Goal: Task Accomplishment & Management: Manage account settings

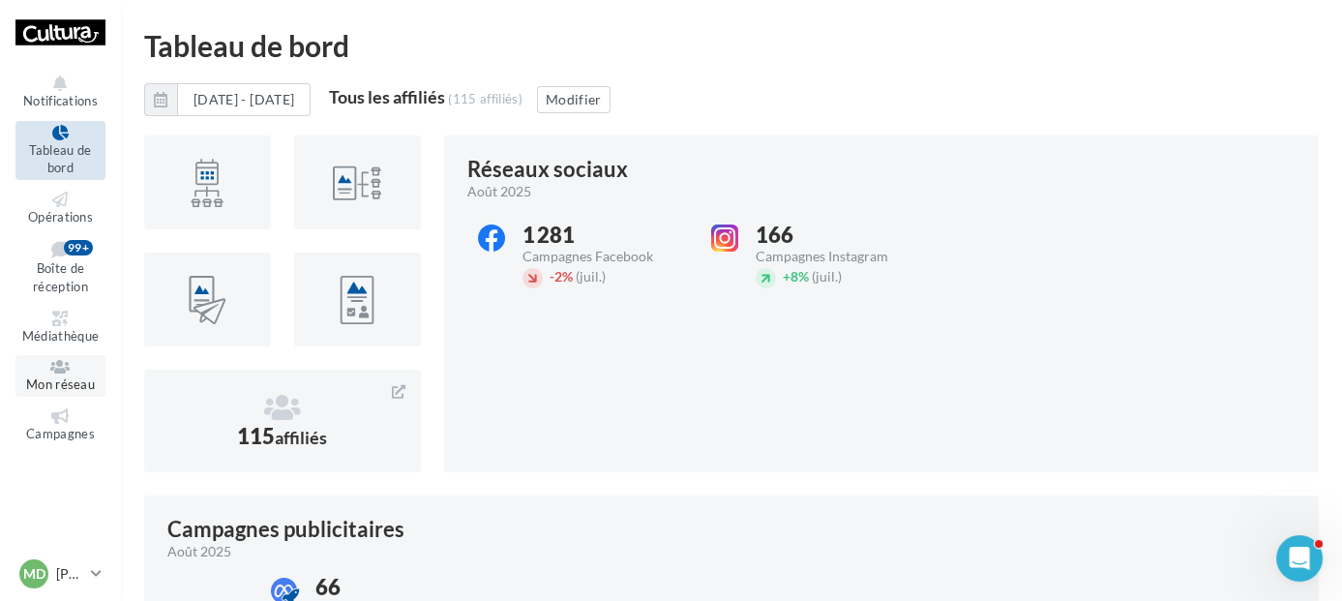
click at [72, 383] on span "Mon réseau" at bounding box center [60, 383] width 69 height 15
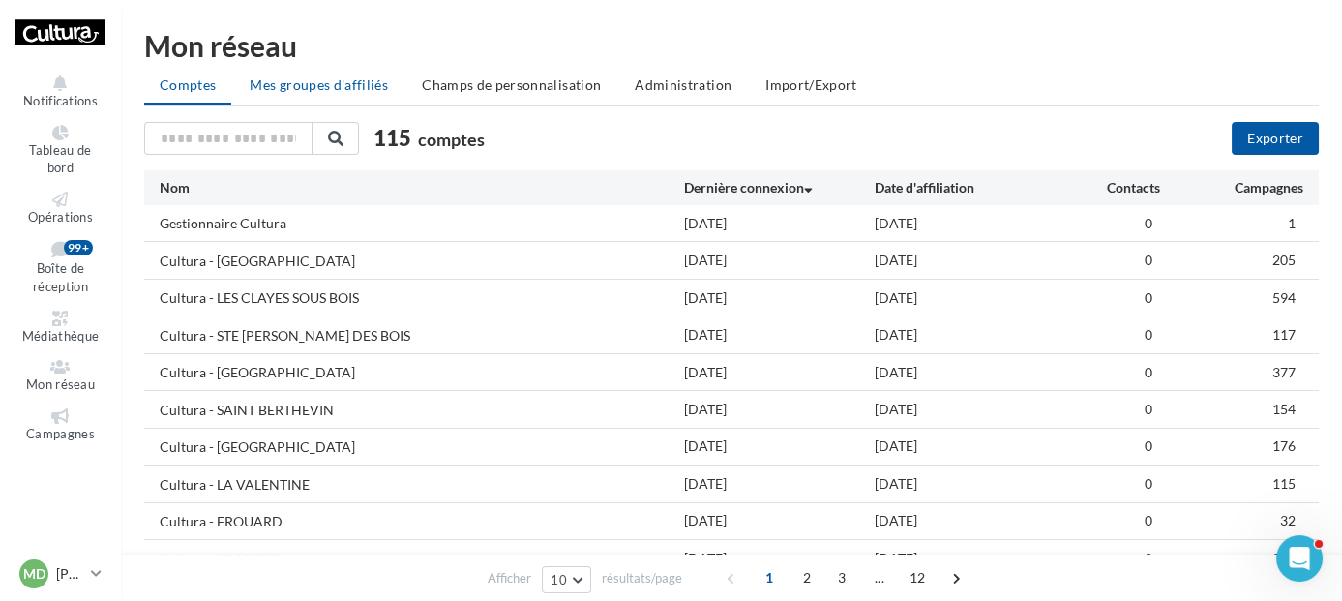
click at [337, 92] on span "Mes groupes d'affiliés" at bounding box center [319, 84] width 138 height 16
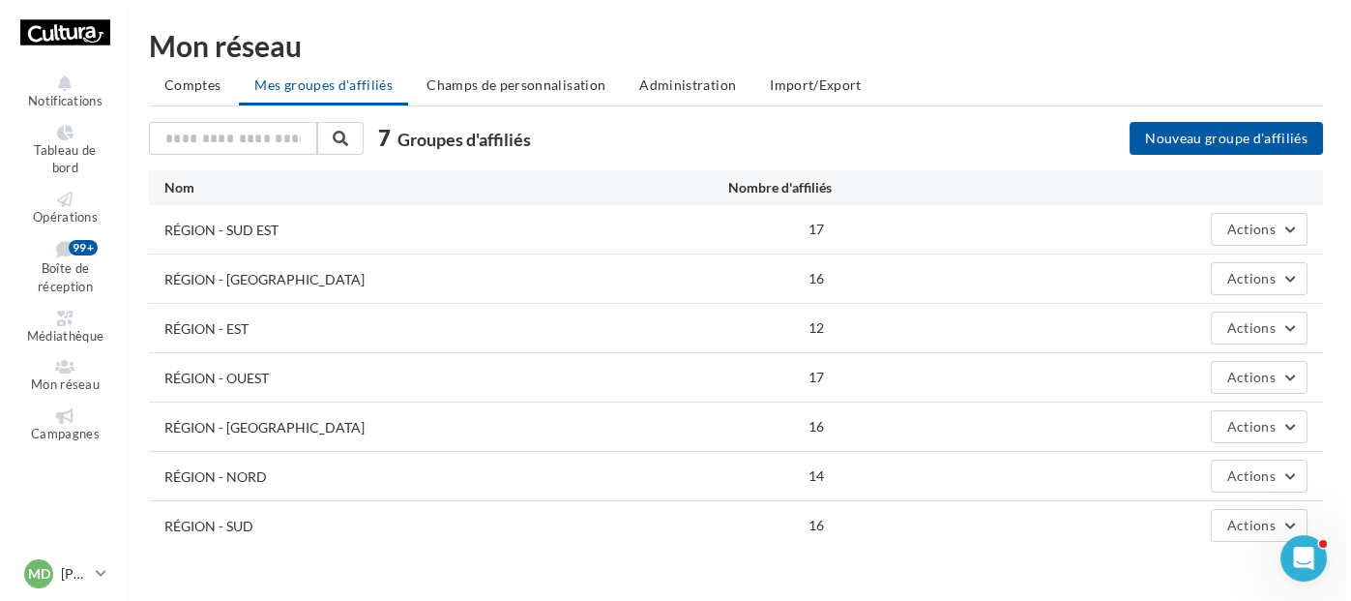
scroll to position [38, 0]
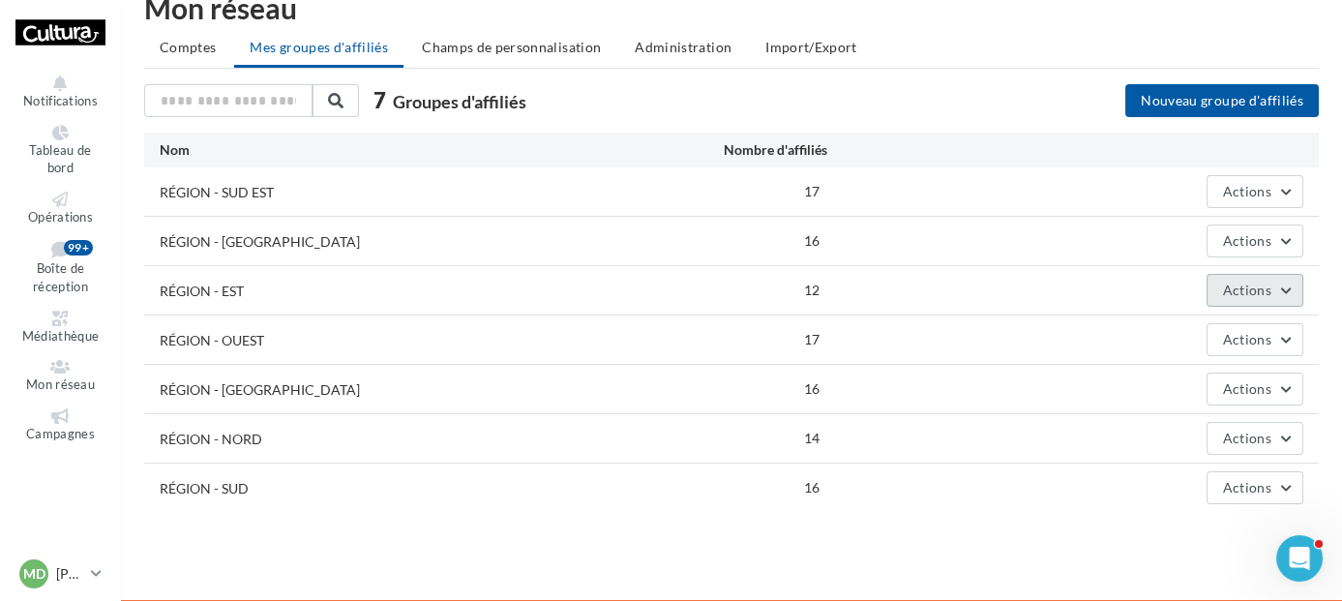
click at [1247, 284] on span "Actions" at bounding box center [1247, 289] width 48 height 16
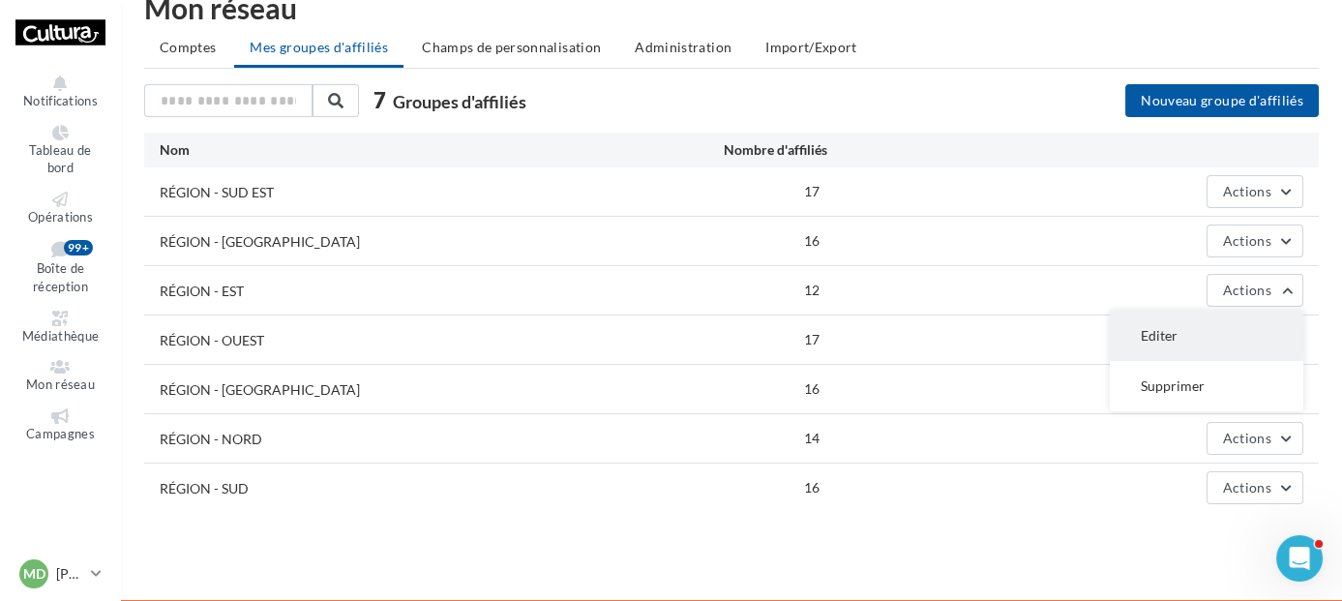
click at [1213, 329] on button "Editer" at bounding box center [1205, 335] width 193 height 50
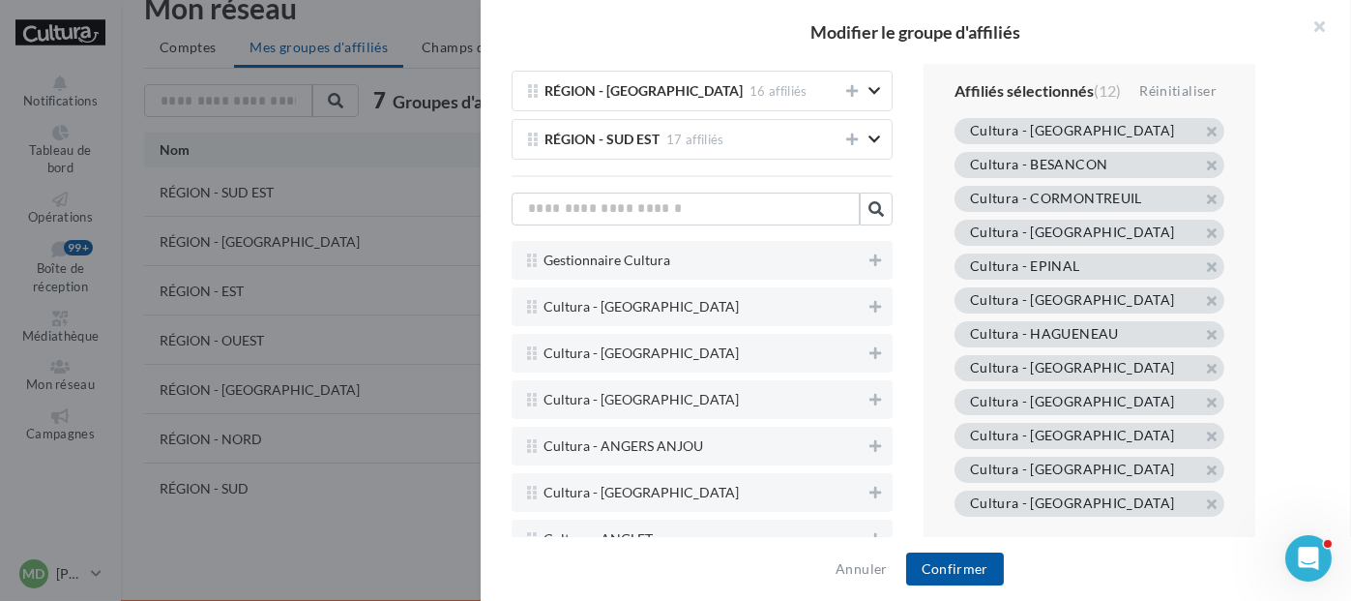
scroll to position [353, 0]
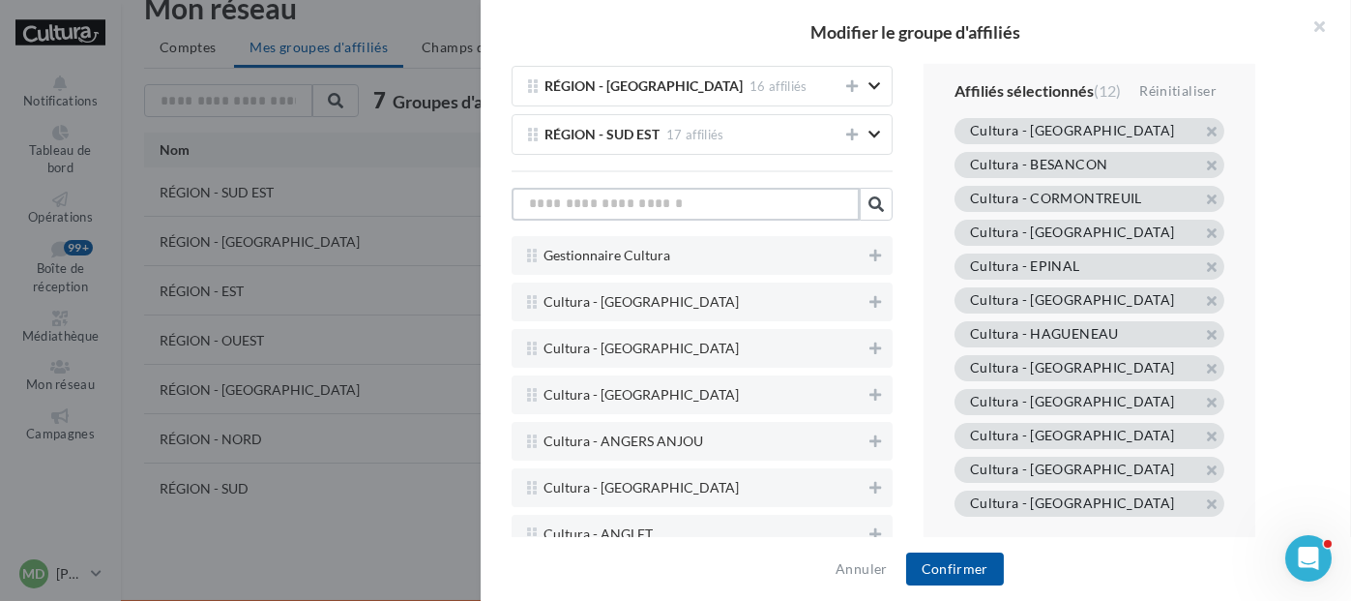
click at [720, 188] on input "text" at bounding box center [686, 204] width 348 height 33
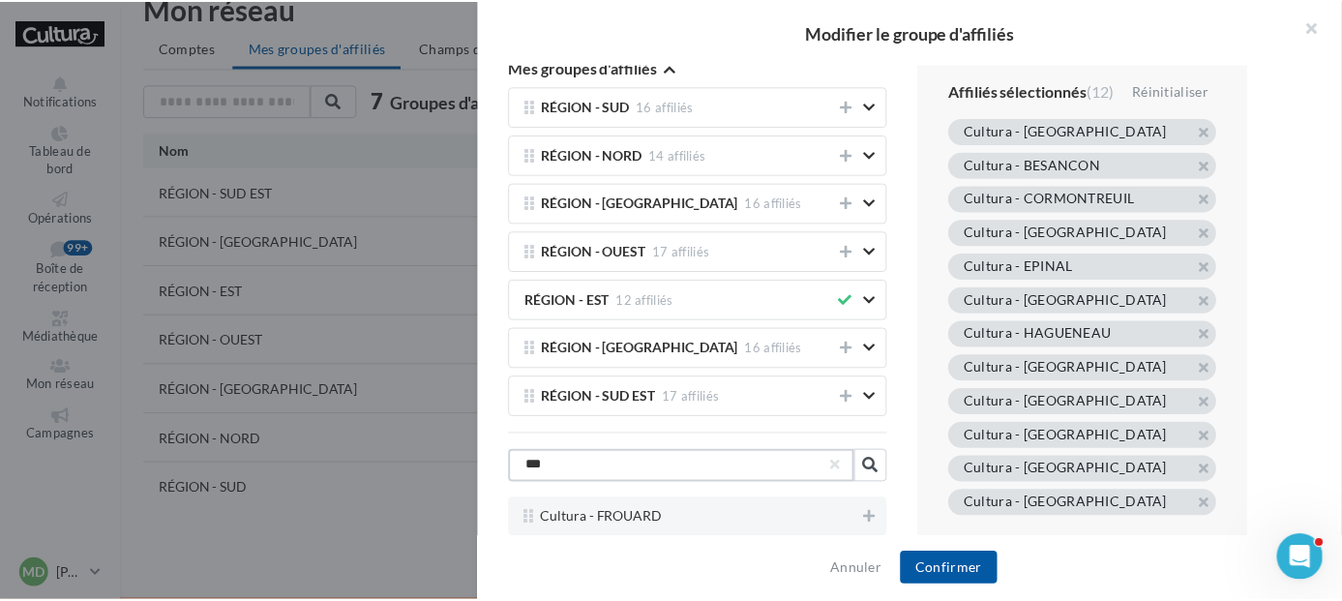
scroll to position [86, 0]
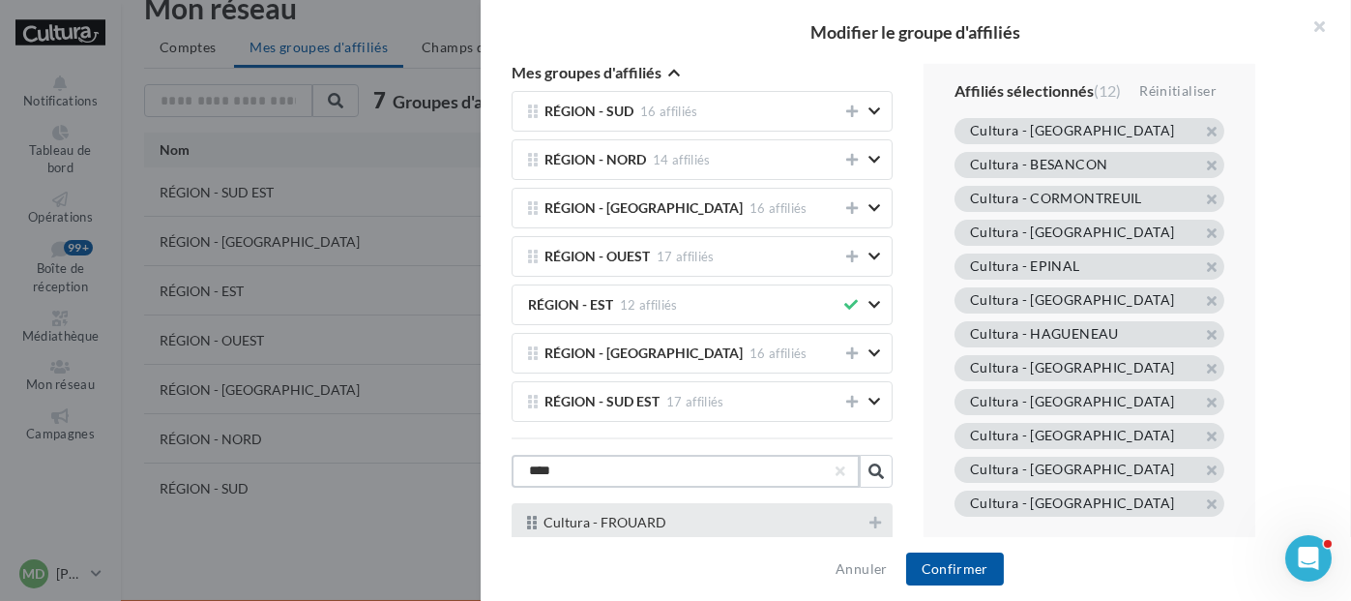
type input "****"
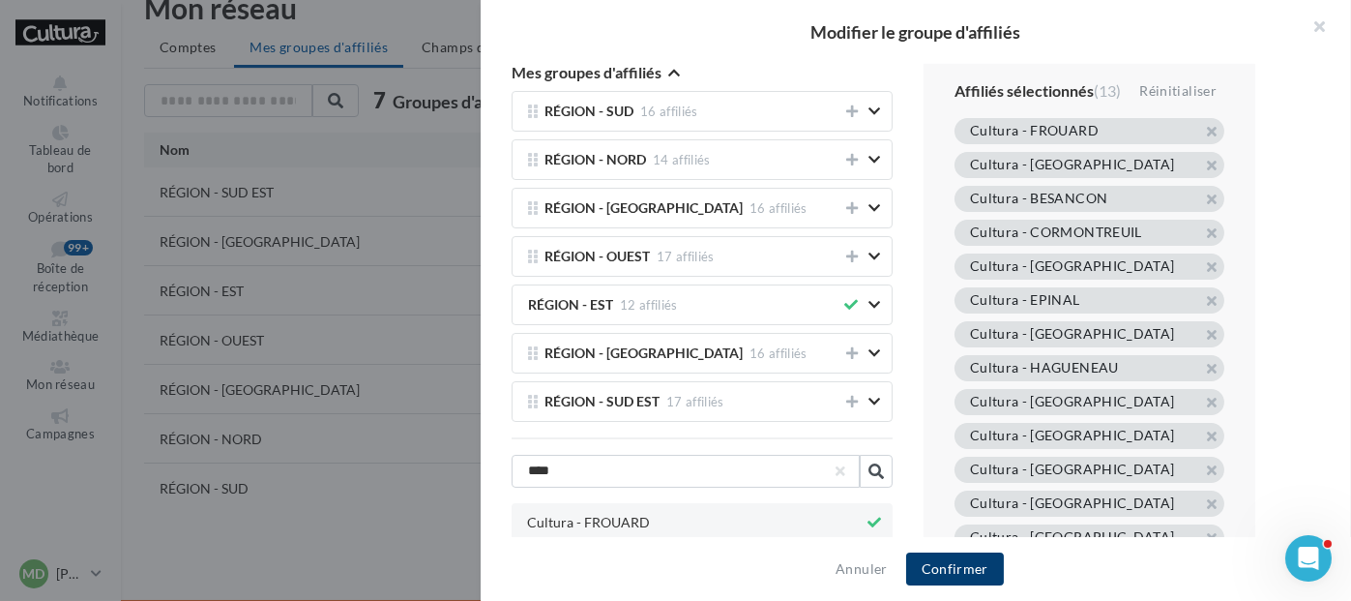
click at [959, 558] on button "Confirmer" at bounding box center [955, 568] width 98 height 33
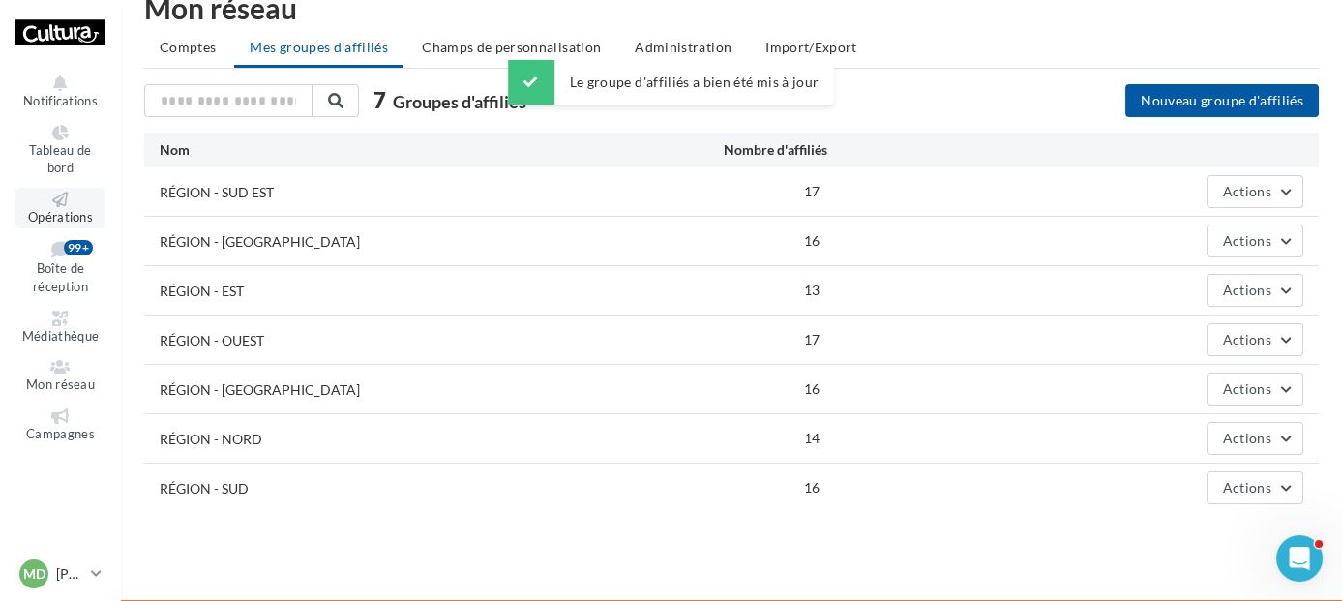
click at [82, 193] on icon at bounding box center [60, 199] width 78 height 15
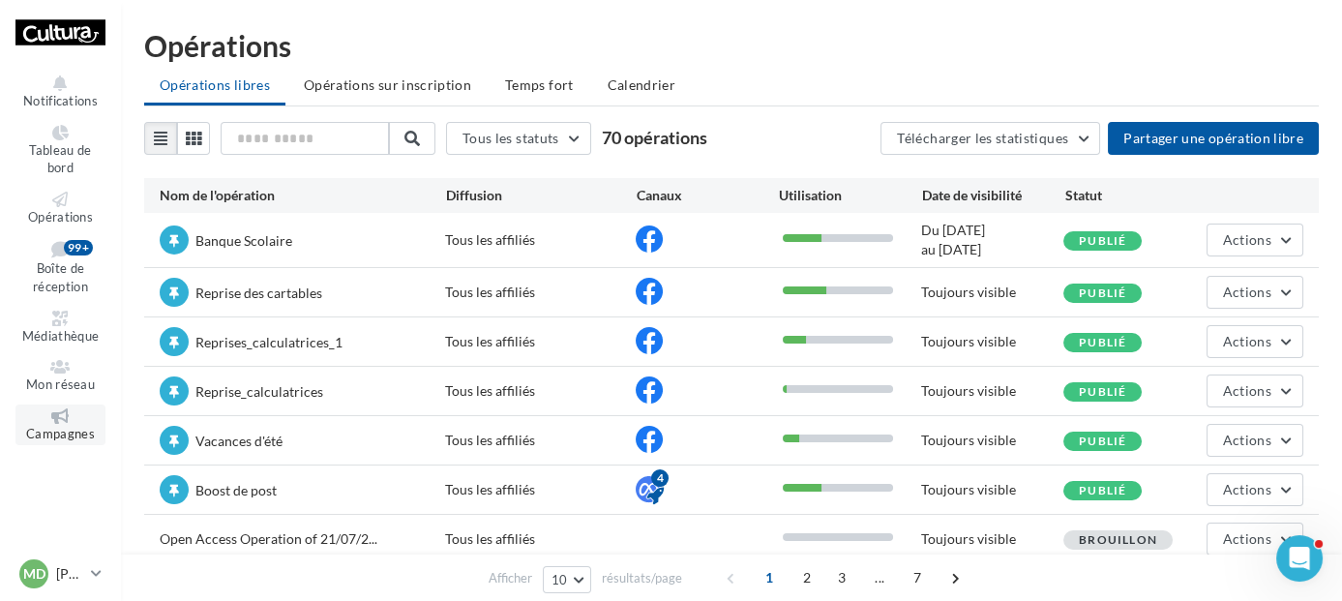
click at [51, 427] on span "Campagnes" at bounding box center [60, 433] width 69 height 15
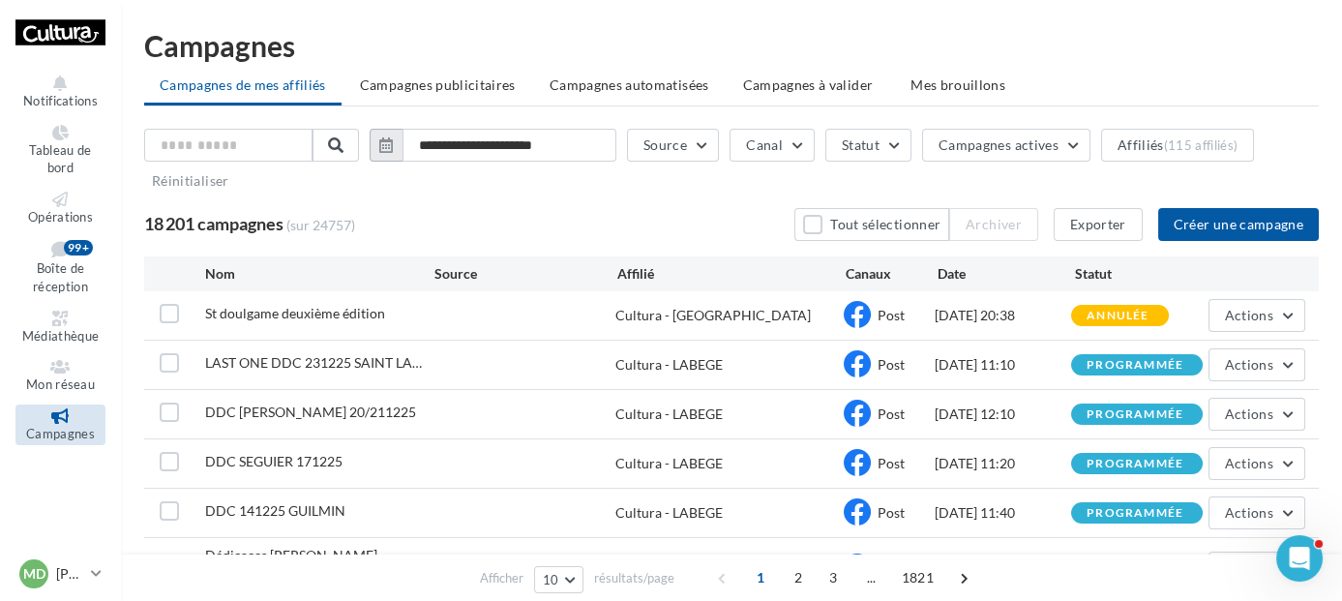
click at [393, 142] on icon "button" at bounding box center [386, 144] width 14 height 15
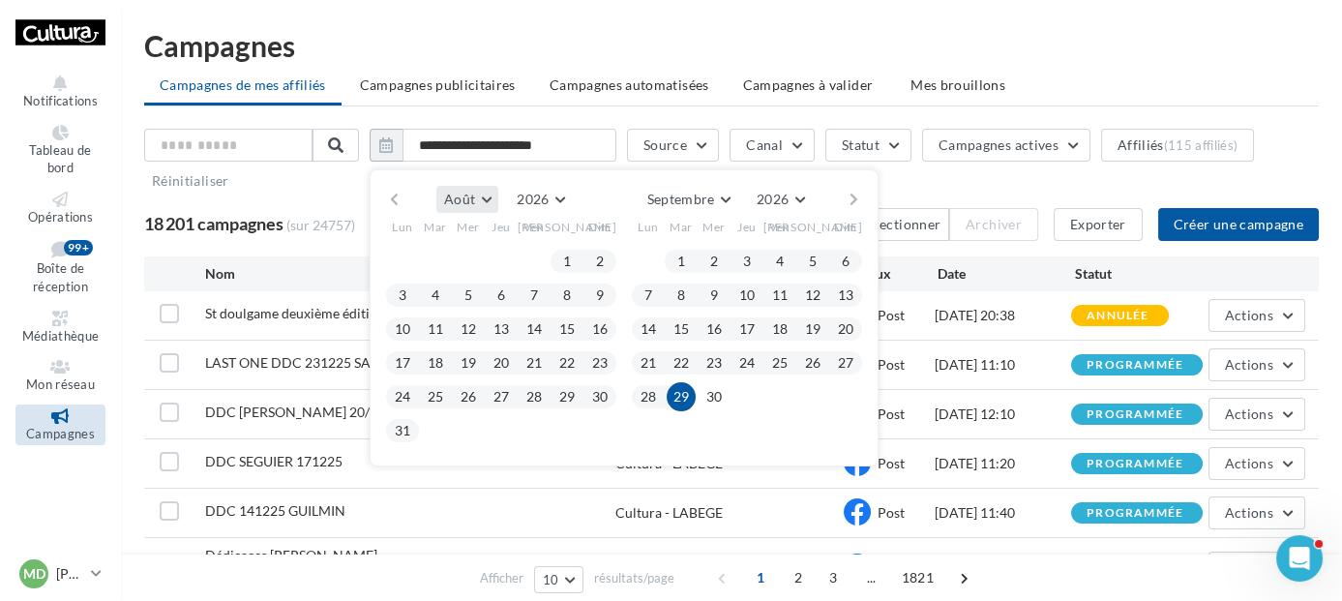
click at [494, 195] on button "Août" at bounding box center [467, 199] width 62 height 27
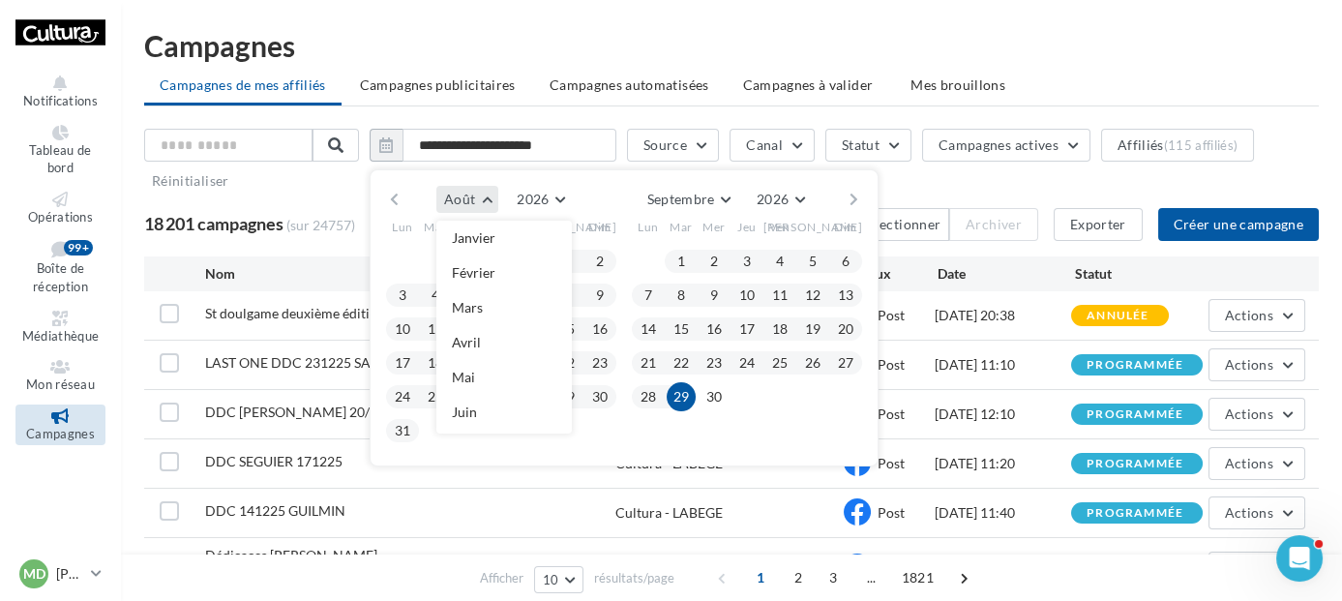
scroll to position [204, 0]
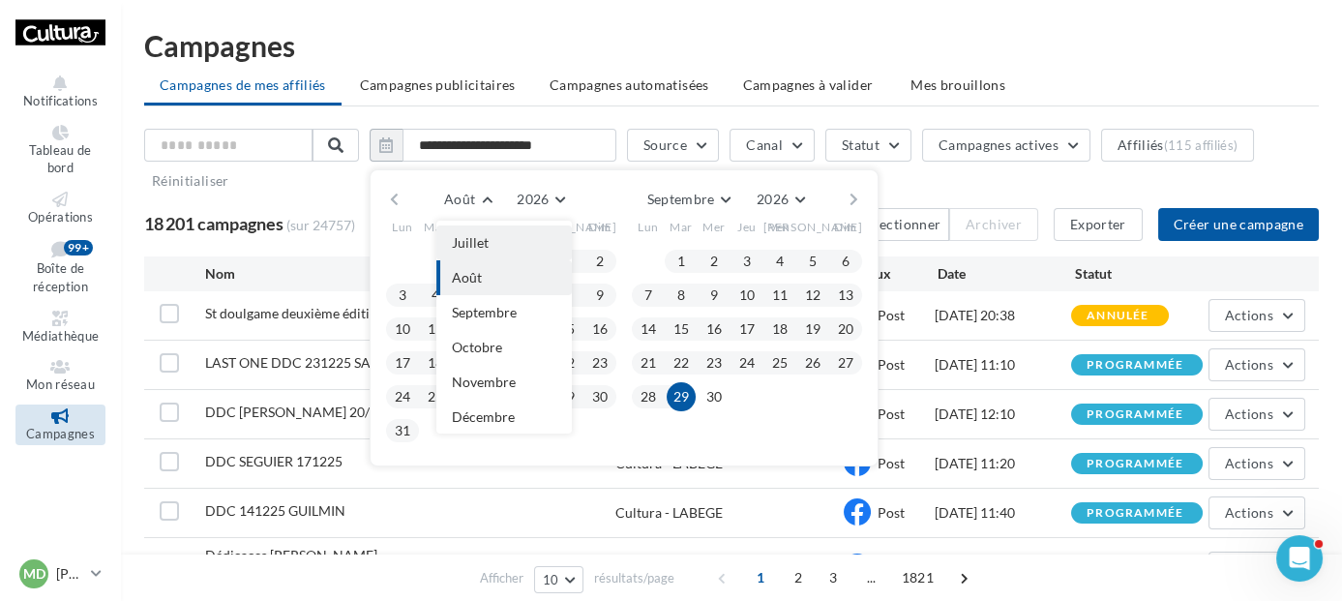
click at [503, 245] on button "Juillet" at bounding box center [503, 242] width 135 height 35
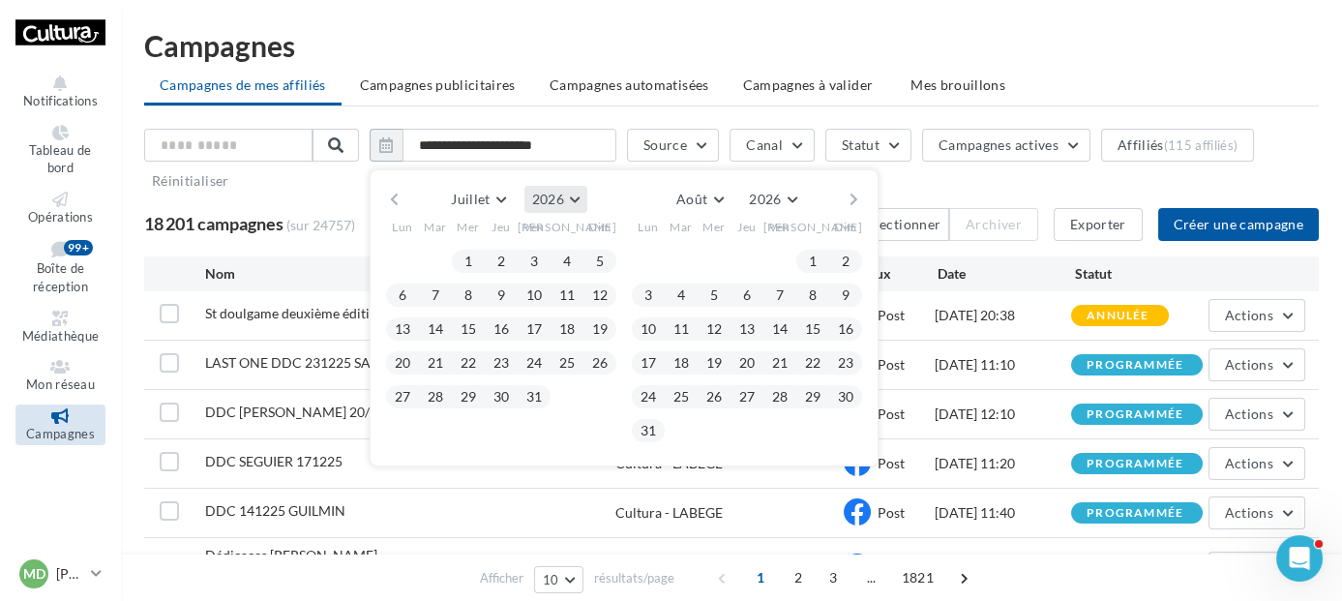
click at [585, 192] on button "2026" at bounding box center [555, 199] width 63 height 27
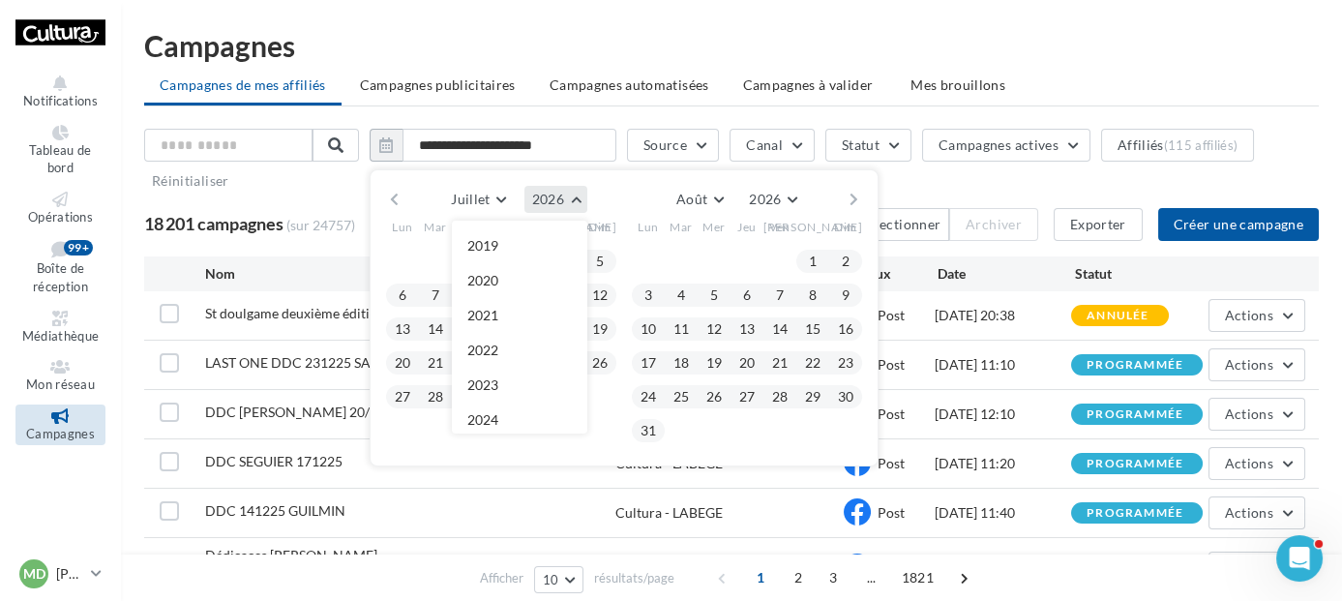
scroll to position [209, 0]
click at [536, 249] on button "2025" at bounding box center [519, 245] width 135 height 35
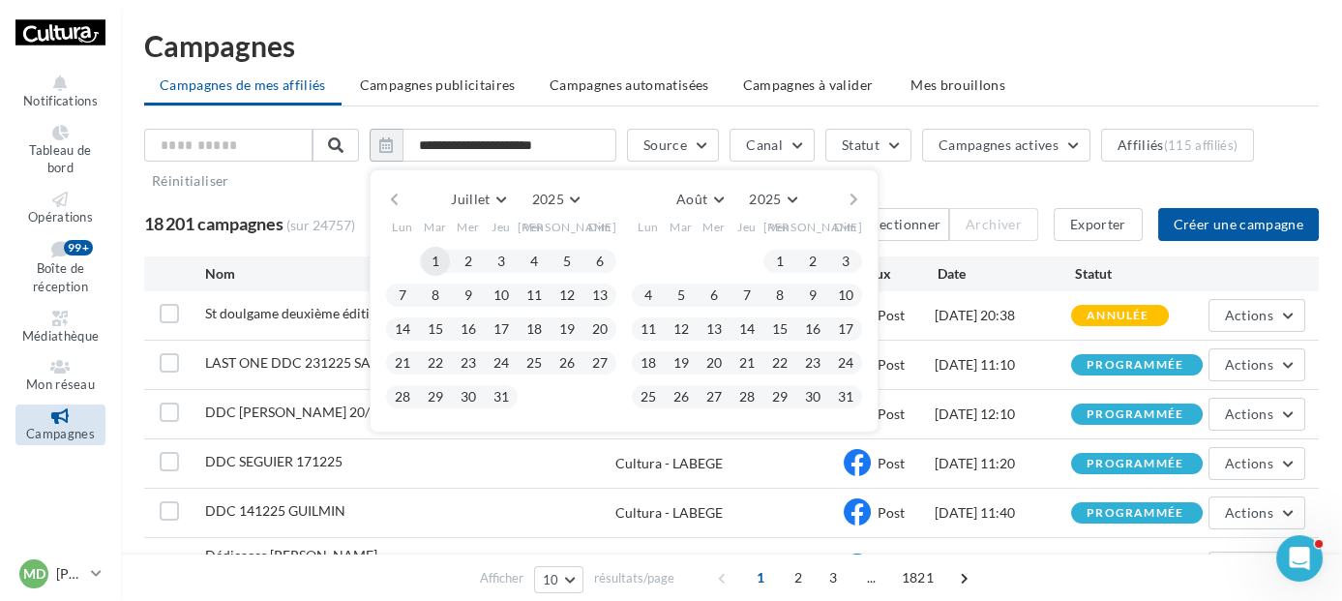
click at [448, 262] on button "1" at bounding box center [435, 261] width 29 height 29
click at [853, 396] on button "31" at bounding box center [845, 396] width 29 height 29
type input "**********"
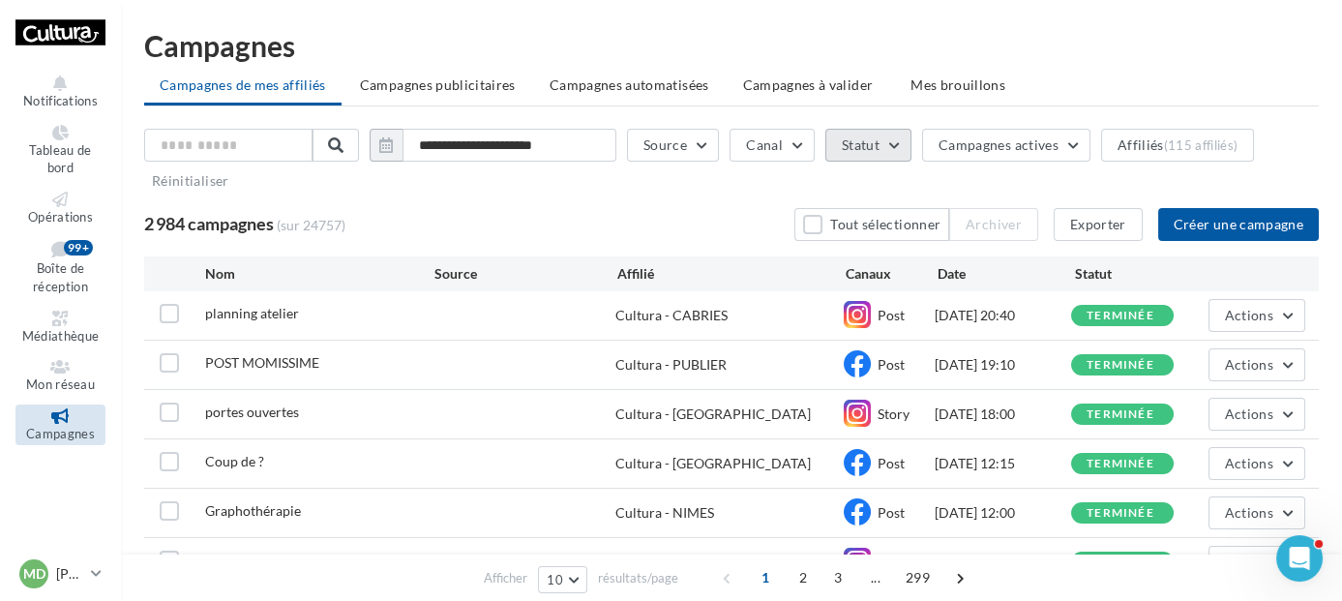
click at [911, 145] on button "Statut" at bounding box center [868, 145] width 86 height 33
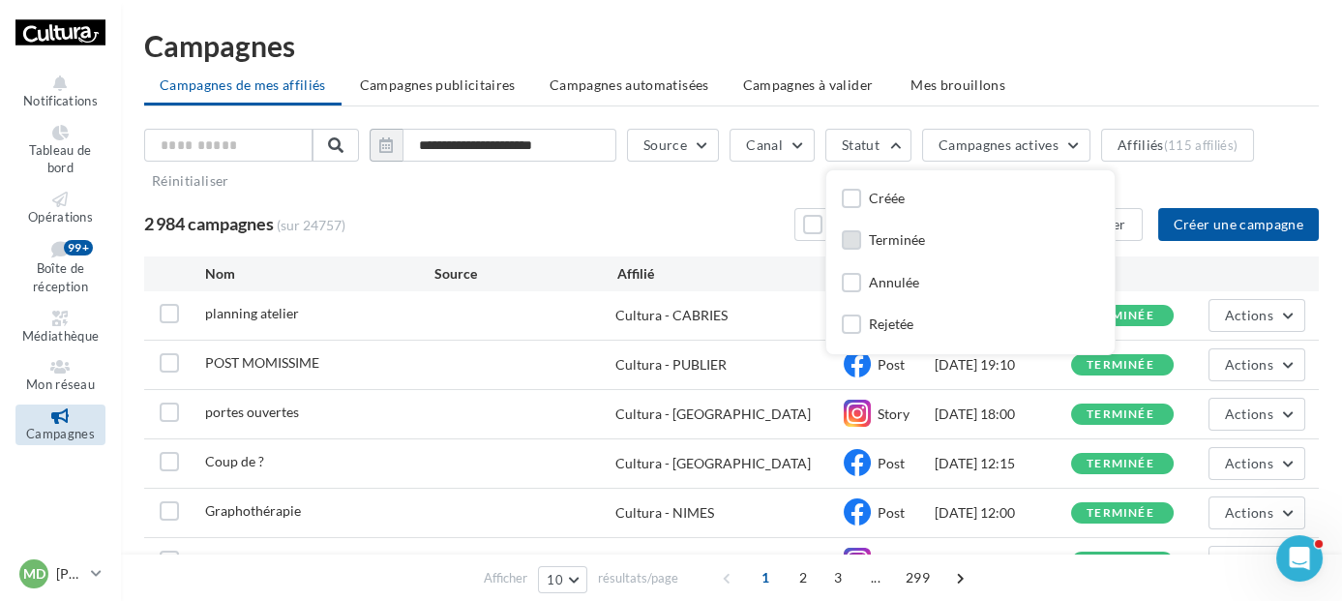
click at [916, 239] on div "Terminée" at bounding box center [897, 239] width 56 height 19
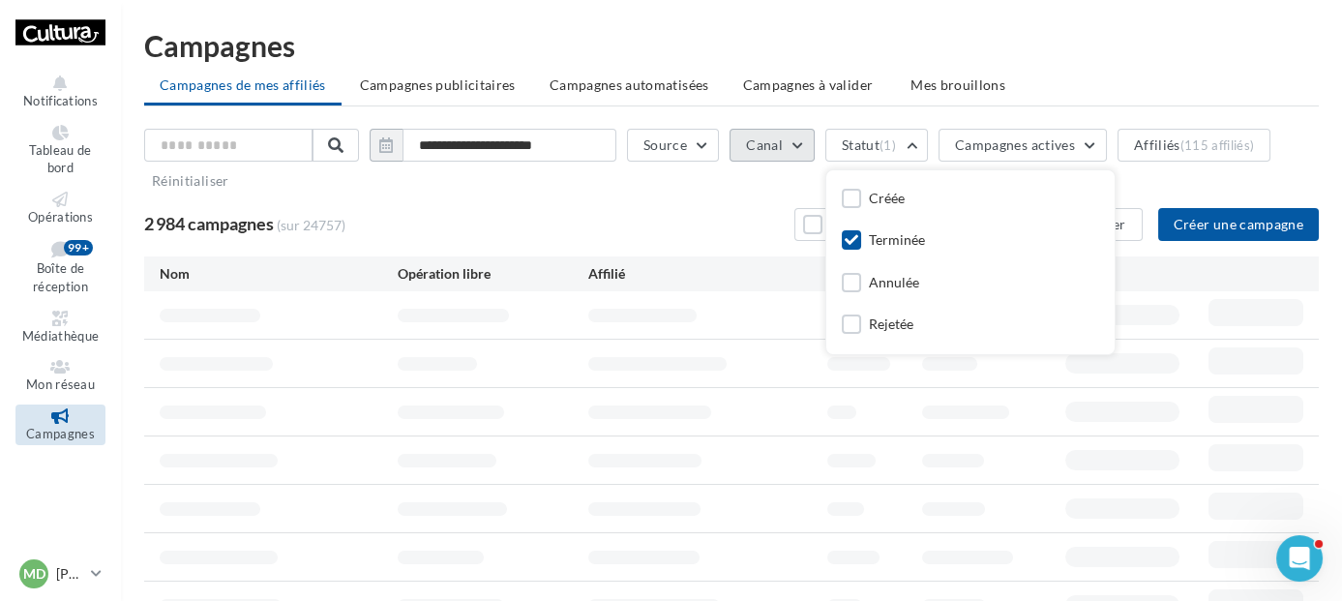
click at [801, 143] on button "Canal" at bounding box center [771, 145] width 85 height 33
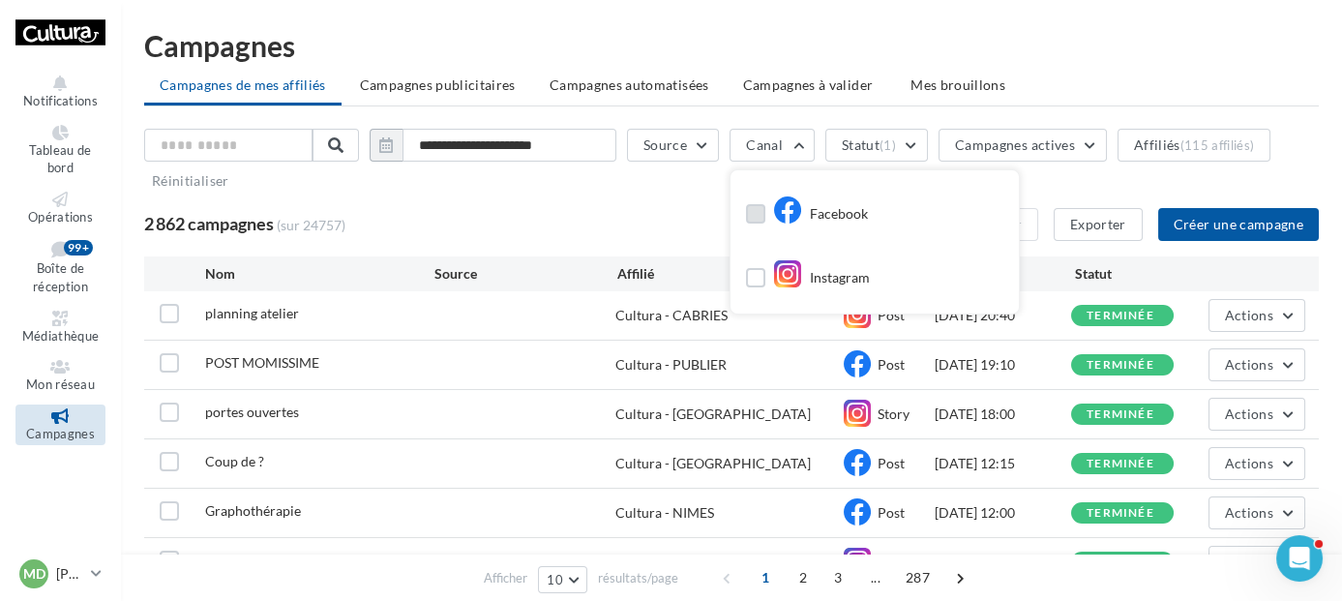
click at [802, 202] on icon at bounding box center [787, 209] width 29 height 29
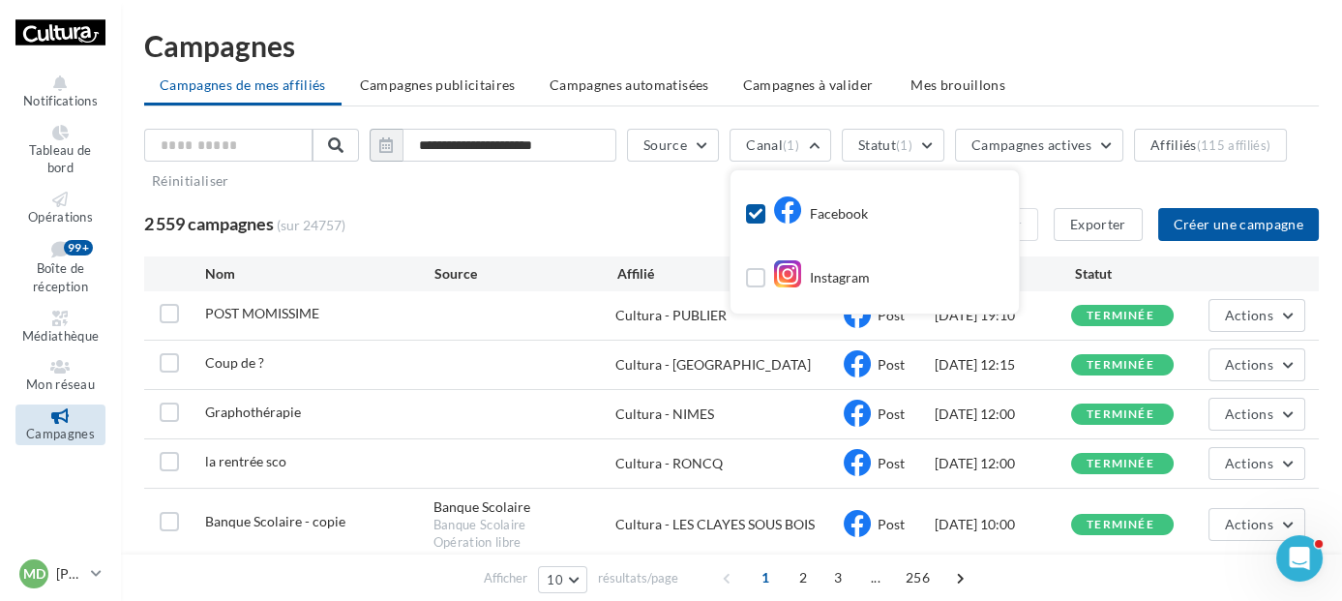
click at [1087, 78] on ul "Campagnes de mes affiliés Campagnes publicitaires Campagnes automatisées Campag…" at bounding box center [731, 87] width 1174 height 39
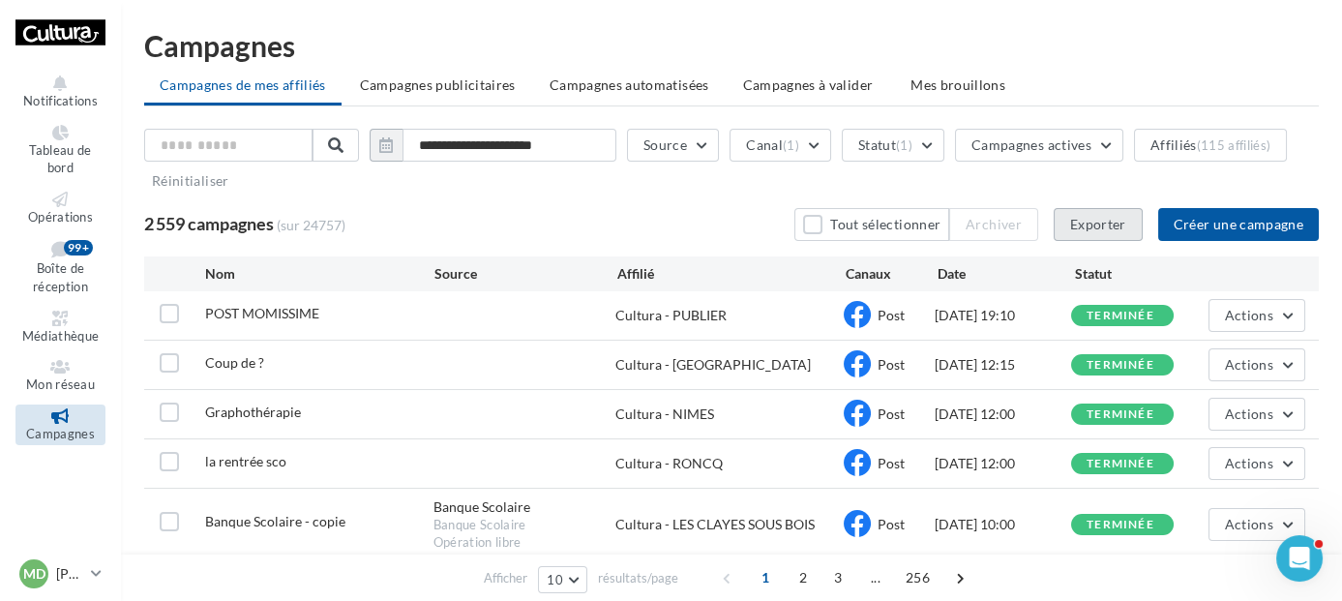
click at [1088, 235] on button "Exporter" at bounding box center [1097, 224] width 89 height 33
